Goal: Information Seeking & Learning: Learn about a topic

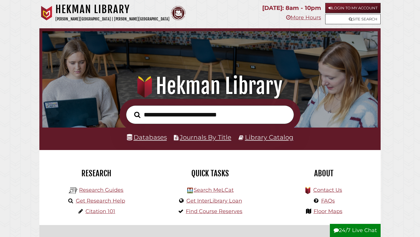
scroll to position [111, 333]
type input "**********"
click at [131, 110] on button "Search" at bounding box center [137, 115] width 12 height 10
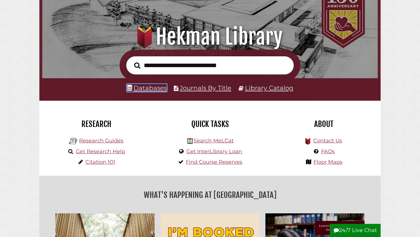
click at [144, 88] on link "Databases" at bounding box center [147, 88] width 40 height 8
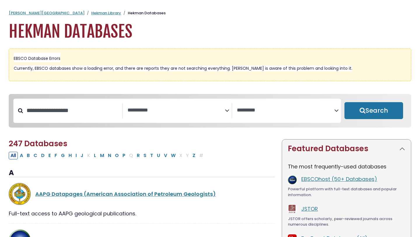
select select "Database Subject Filter"
select select "Database Vendors Filter"
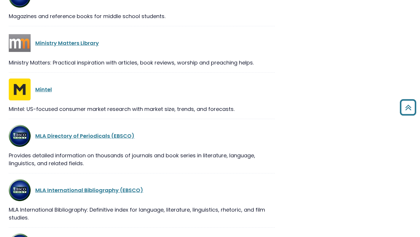
scroll to position [7932, 0]
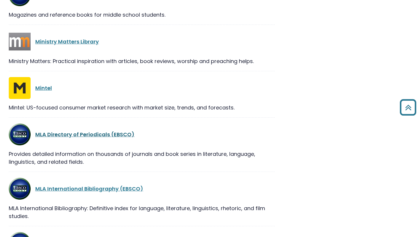
click at [67, 131] on link "MLA Directory of Periodicals (EBSCO)" at bounding box center [84, 134] width 99 height 7
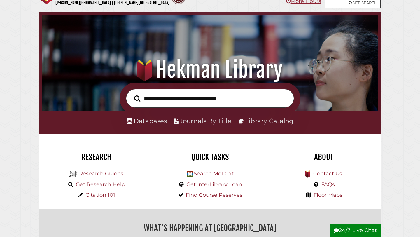
scroll to position [111, 333]
type input "*"
type input "**********"
click at [131, 94] on button "Search" at bounding box center [137, 99] width 12 height 10
